Goal: Task Accomplishment & Management: Manage account settings

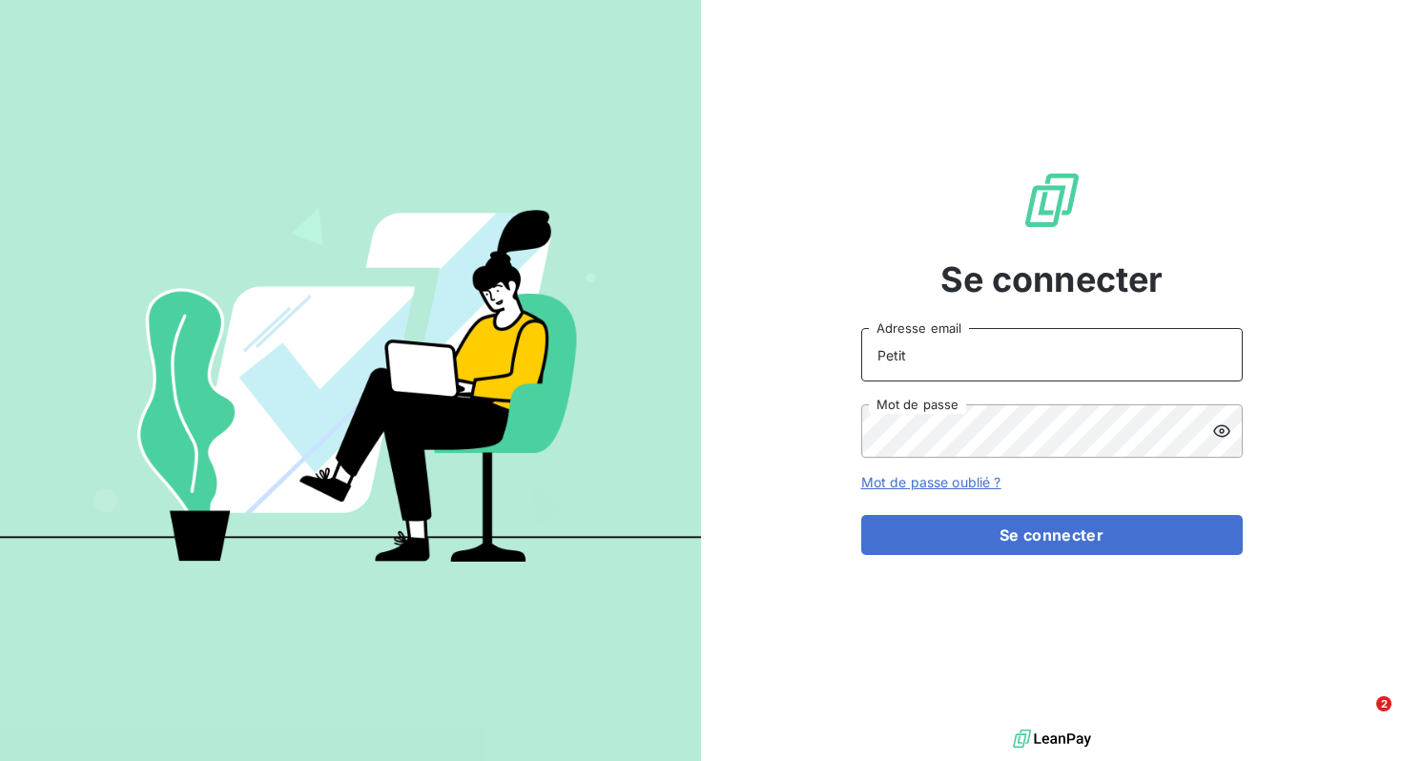
click at [861, 363] on input "Petit" at bounding box center [1051, 354] width 381 height 53
click at [1043, 348] on input "katharina@helloglu.com" at bounding box center [1051, 354] width 381 height 53
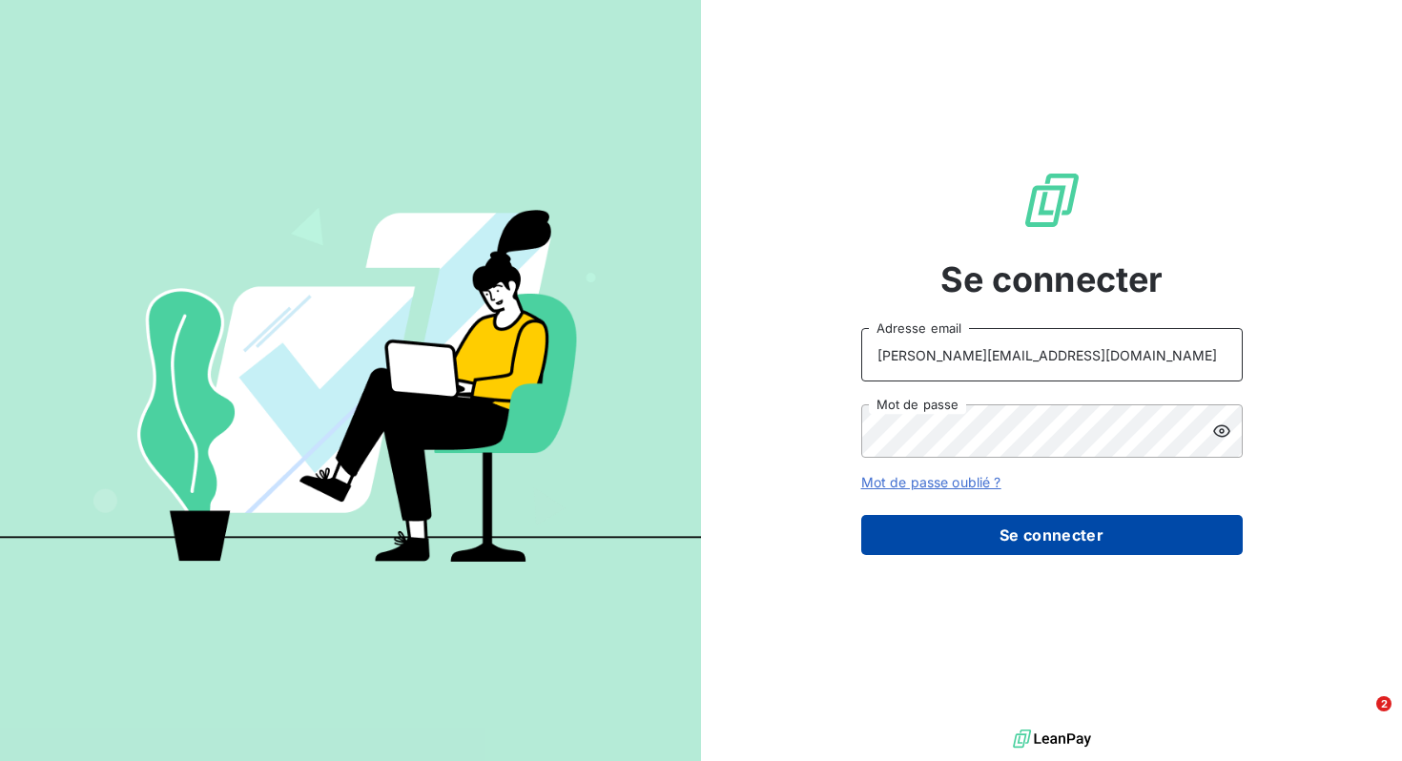
type input "katharina@heypongo.com"
click at [1077, 537] on button "Se connecter" at bounding box center [1051, 535] width 381 height 40
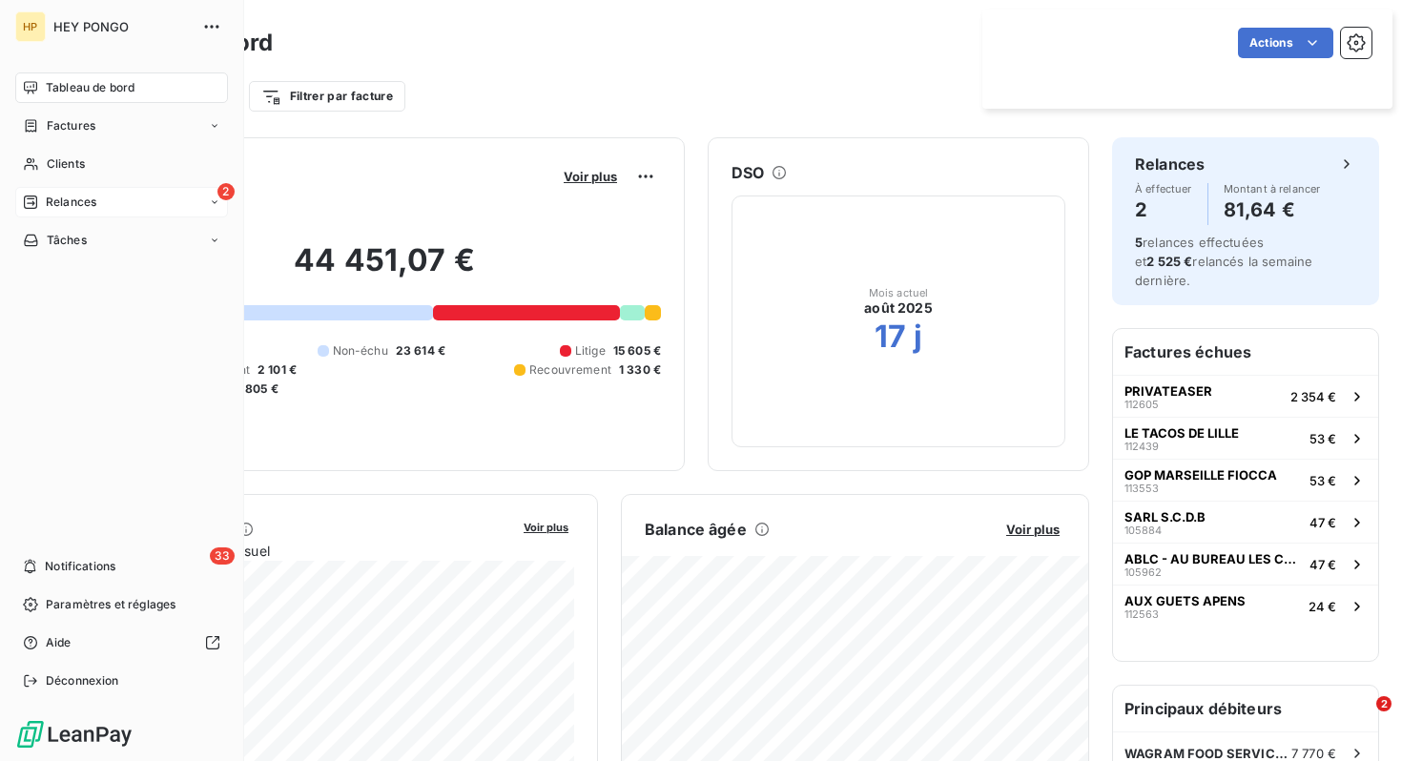
click at [62, 204] on span "Relances" at bounding box center [71, 202] width 51 height 17
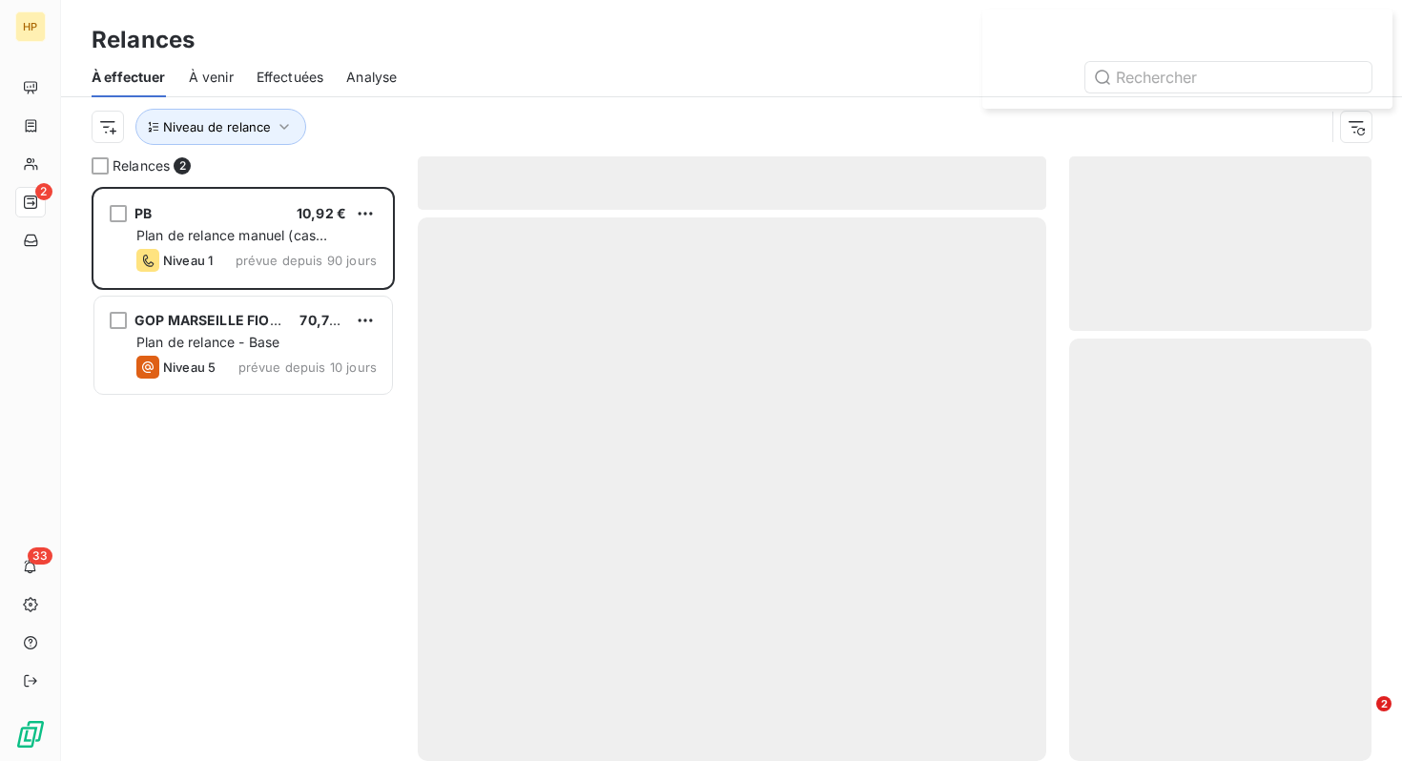
scroll to position [574, 302]
